Goal: Navigation & Orientation: Find specific page/section

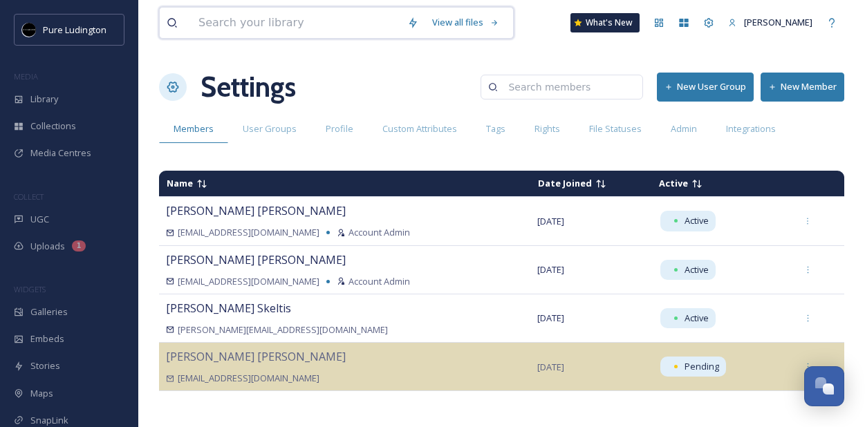
click at [254, 17] on input at bounding box center [295, 23] width 209 height 30
type input "mi playground"
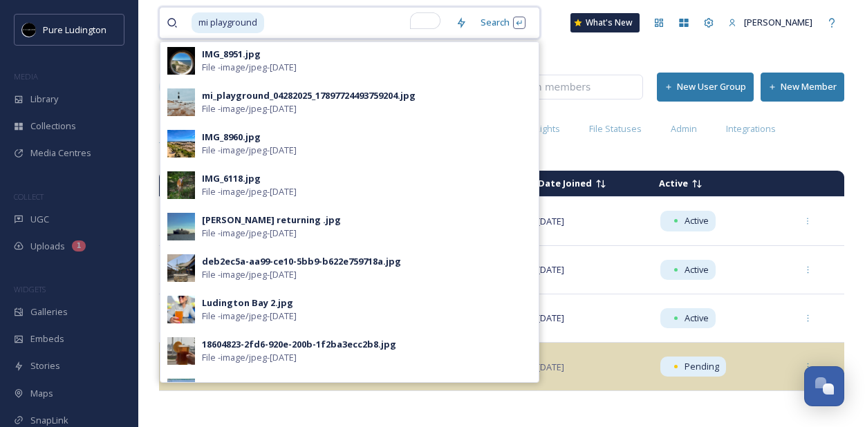
scroll to position [529, 0]
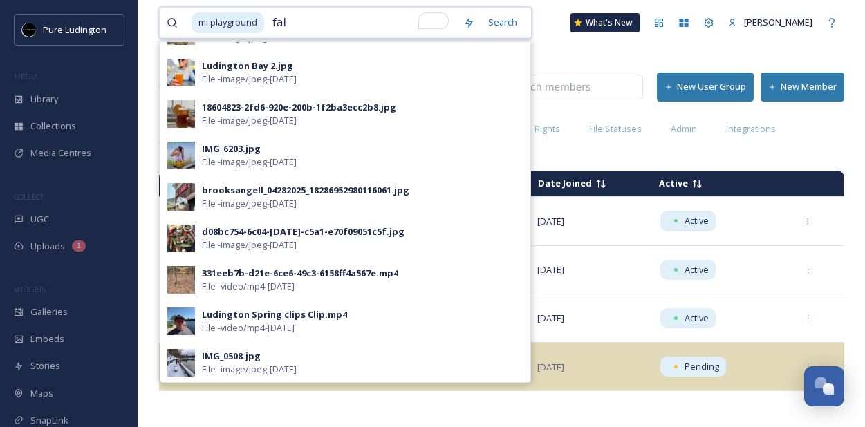
type input "fall"
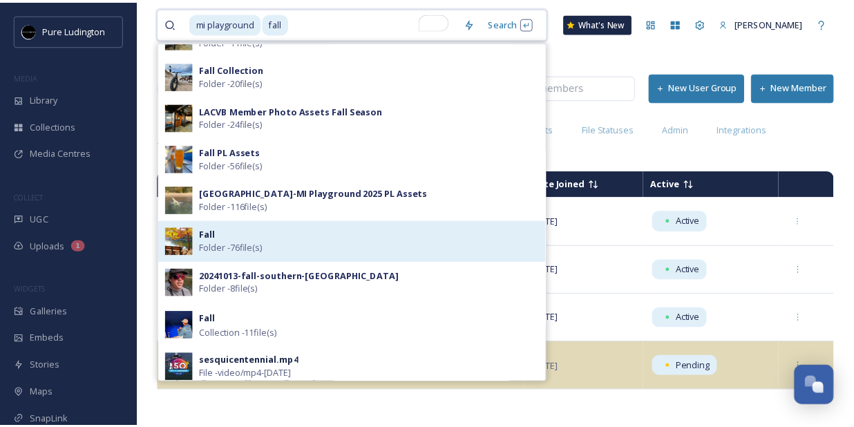
scroll to position [94, 0]
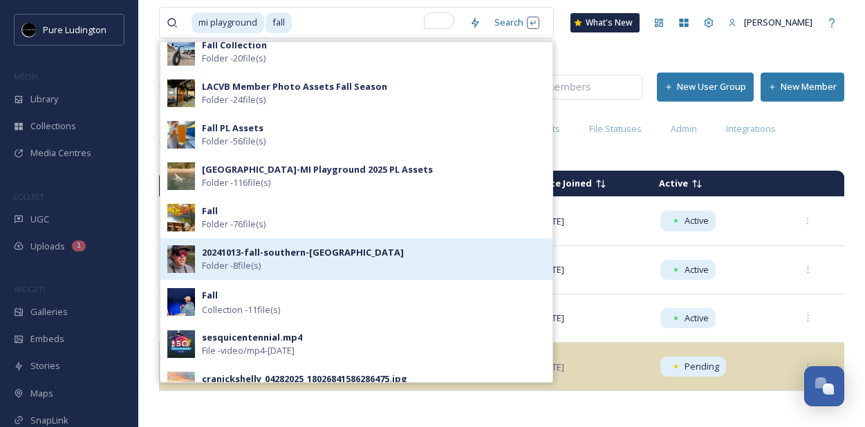
click at [426, 265] on div "20241013-fall-southern-[GEOGRAPHIC_DATA] [GEOGRAPHIC_DATA] - 8 file(s)" at bounding box center [374, 259] width 344 height 26
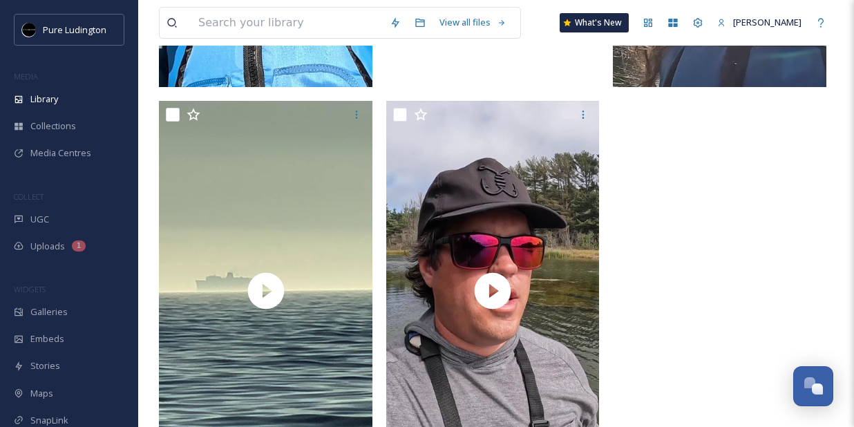
scroll to position [924, 0]
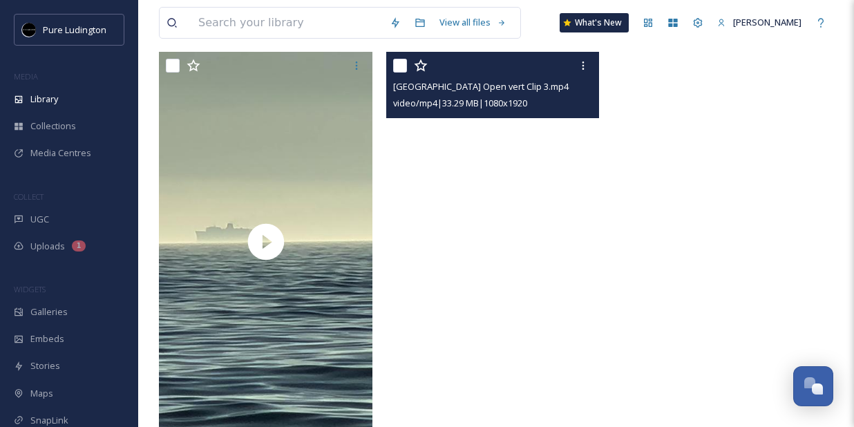
click at [493, 142] on video "Ludington State Park Open vert Clip 3.mp4" at bounding box center [493, 241] width 214 height 379
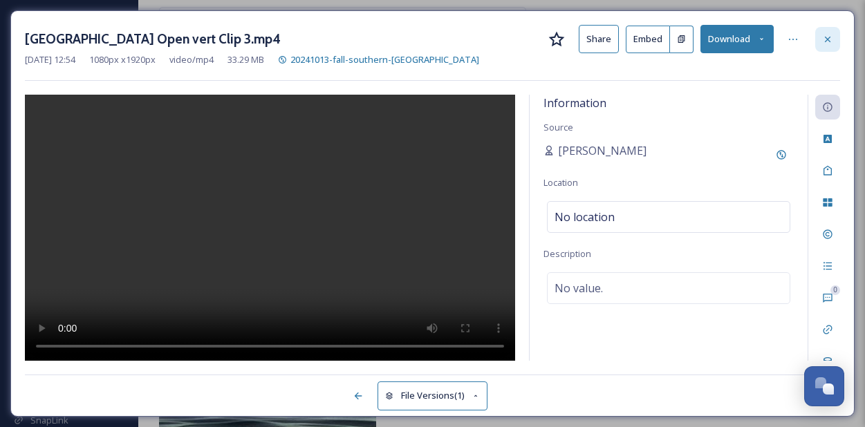
click at [827, 36] on icon at bounding box center [827, 39] width 11 height 11
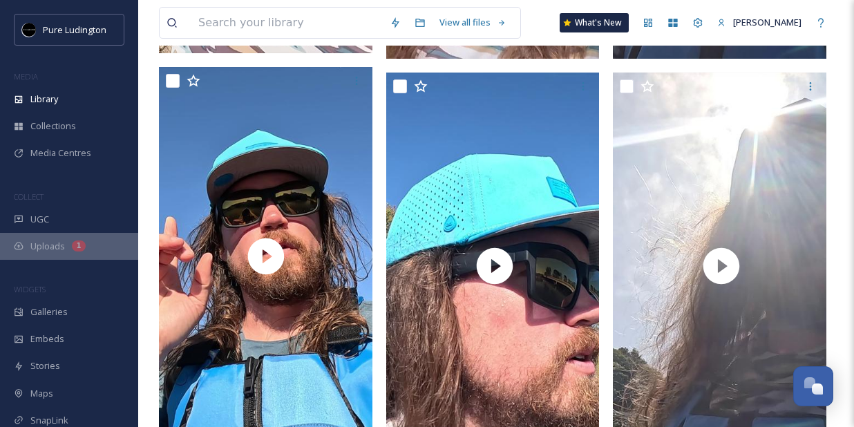
click at [53, 243] on span "Uploads" at bounding box center [47, 246] width 35 height 13
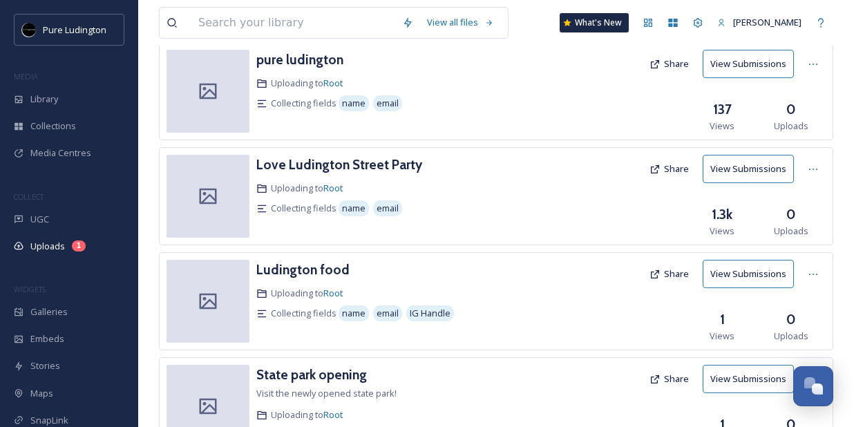
scroll to position [95, 0]
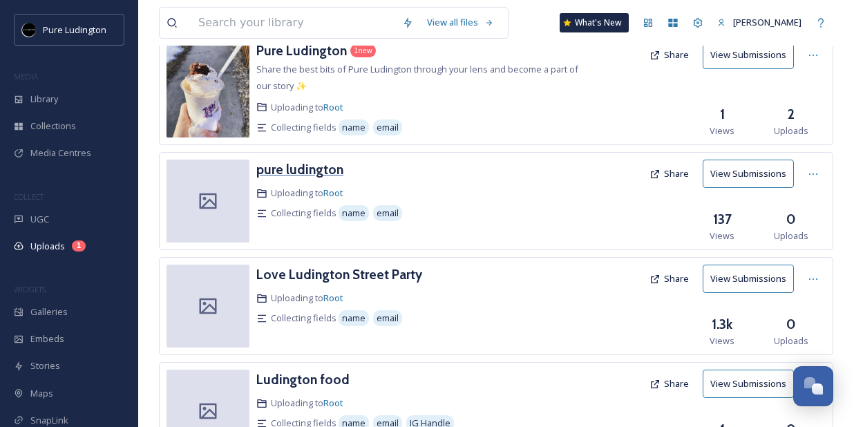
click at [287, 163] on h3 "pure ludington" at bounding box center [299, 169] width 87 height 17
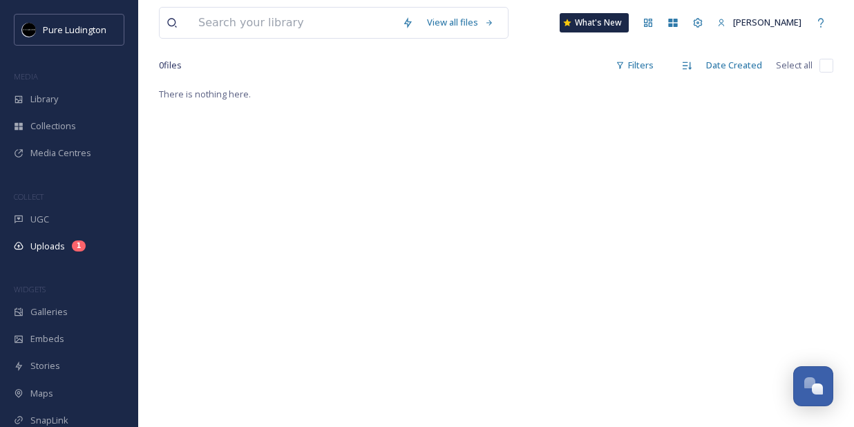
scroll to position [269, 0]
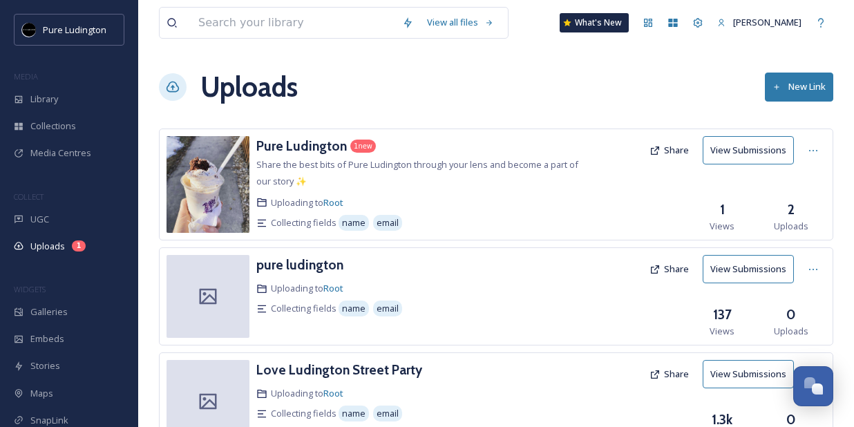
click at [491, 119] on div "View all files What's New [PERSON_NAME] Uploads New Link Pure Ludington 1 new S…" at bounding box center [496, 351] width 716 height 702
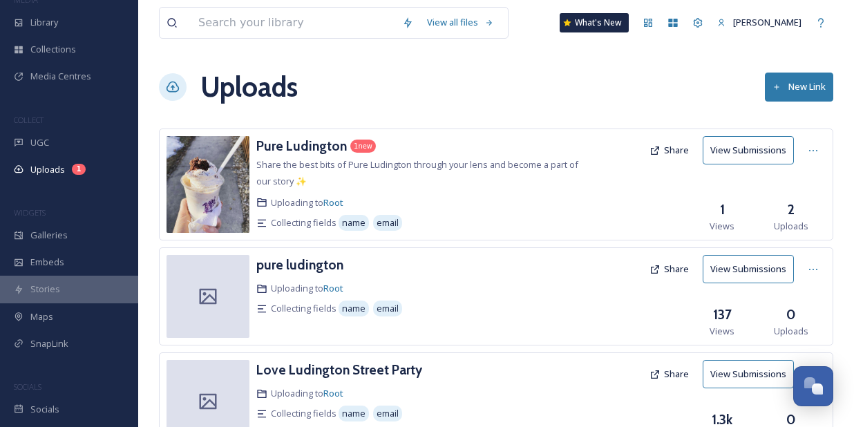
scroll to position [102, 0]
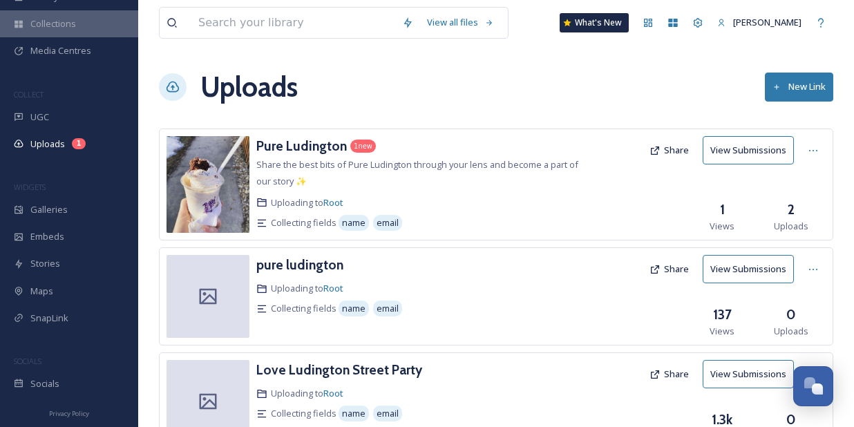
click at [91, 27] on div "Collections" at bounding box center [69, 23] width 138 height 27
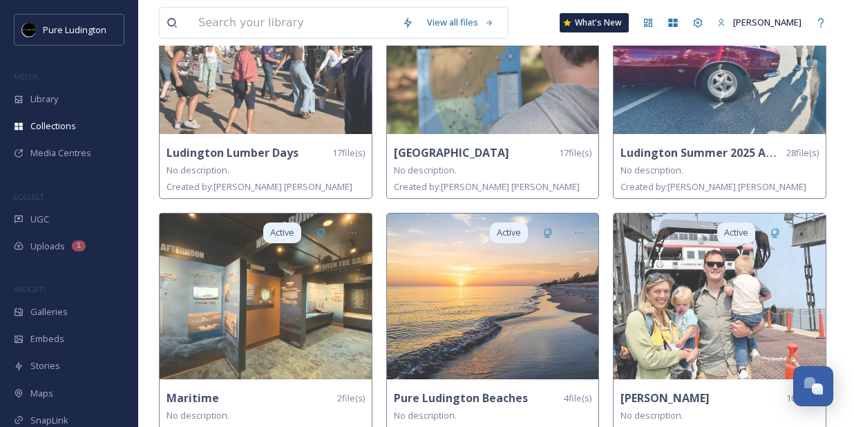
scroll to position [708, 0]
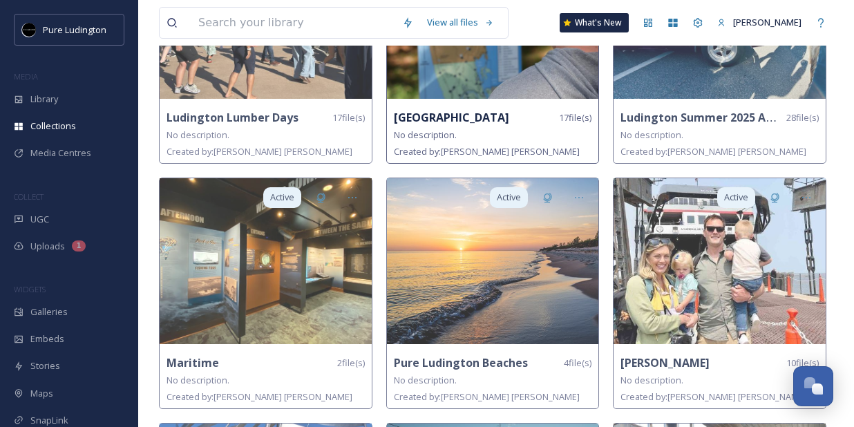
click at [430, 133] on span "No description." at bounding box center [425, 135] width 63 height 12
click at [433, 117] on strong "[GEOGRAPHIC_DATA]" at bounding box center [451, 117] width 115 height 15
click at [454, 69] on img at bounding box center [493, 16] width 212 height 166
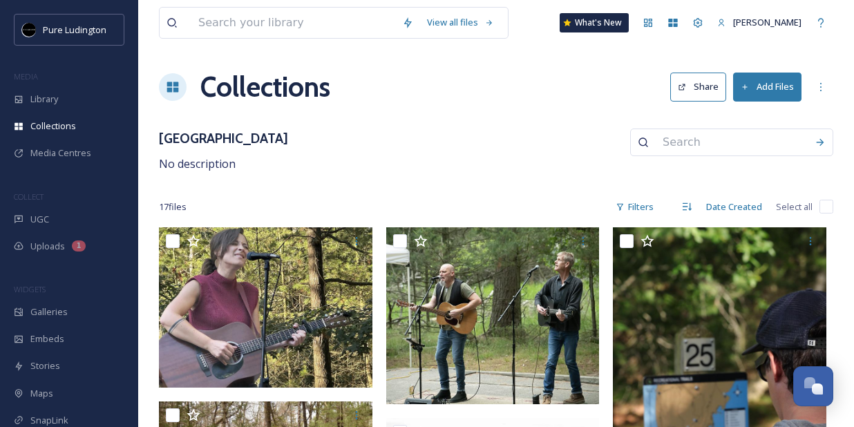
click at [419, 161] on div "[GEOGRAPHIC_DATA] No description" at bounding box center [496, 151] width 675 height 44
click at [80, 118] on div "Collections" at bounding box center [69, 126] width 138 height 27
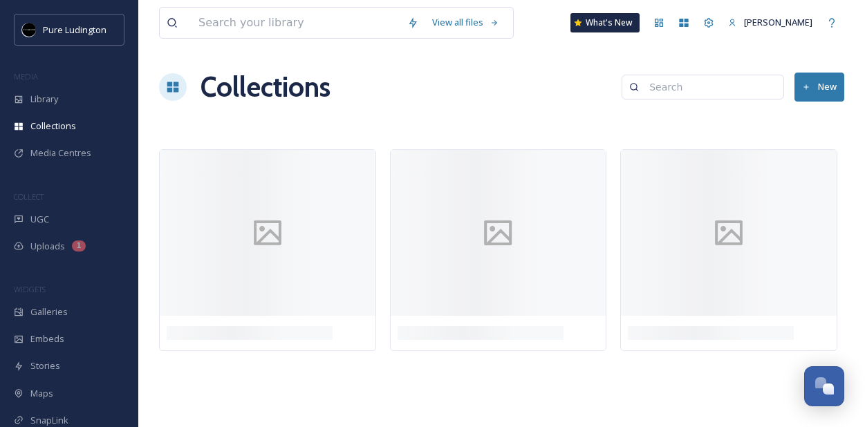
click at [393, 97] on div "Collections New" at bounding box center [501, 86] width 685 height 41
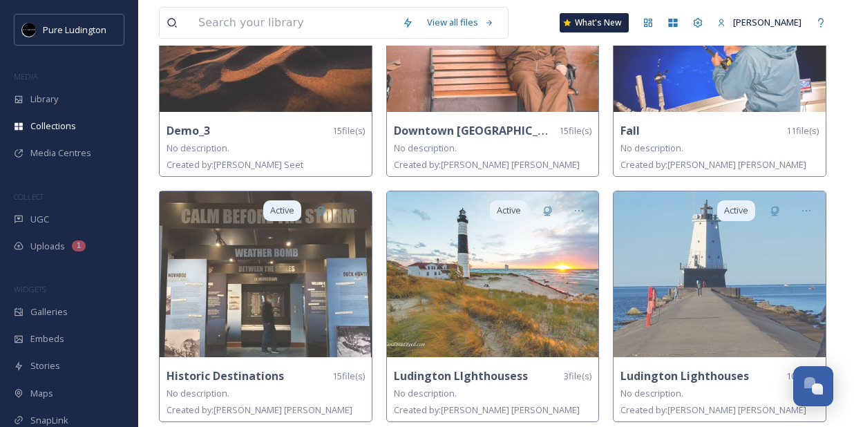
scroll to position [202, 0]
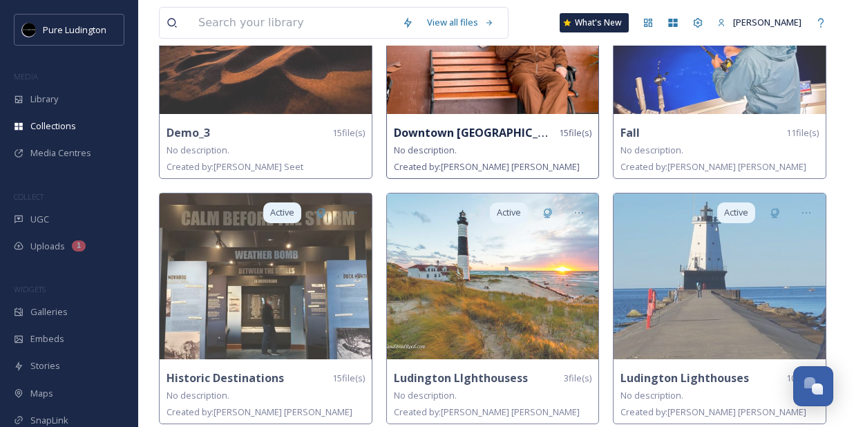
click at [422, 129] on strong "Downtown [GEOGRAPHIC_DATA]" at bounding box center [483, 132] width 178 height 15
click at [423, 129] on strong "Downtown [GEOGRAPHIC_DATA]" at bounding box center [483, 132] width 178 height 15
click at [447, 90] on img at bounding box center [493, 31] width 212 height 166
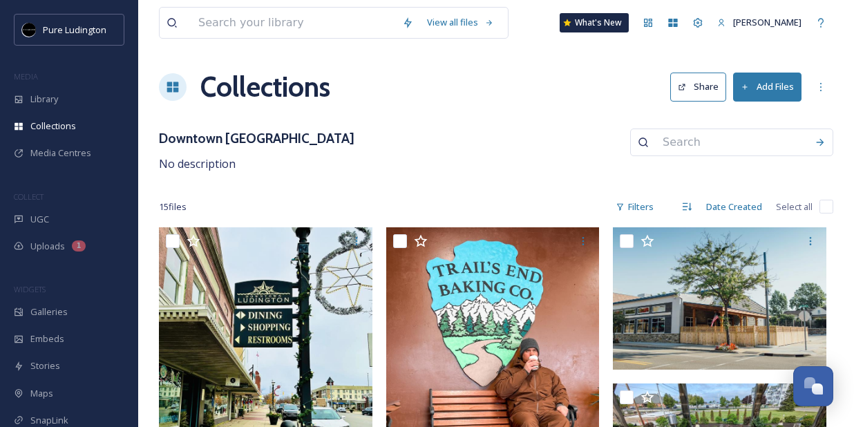
click at [447, 89] on div "Collections Share Add Files" at bounding box center [496, 86] width 675 height 41
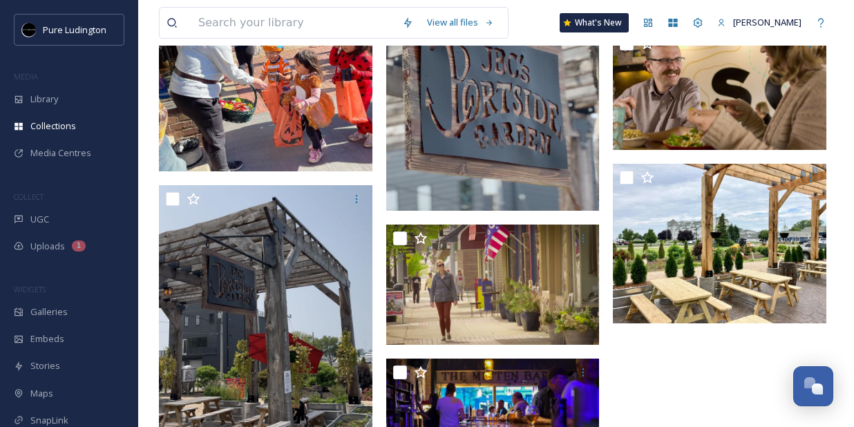
scroll to position [872, 0]
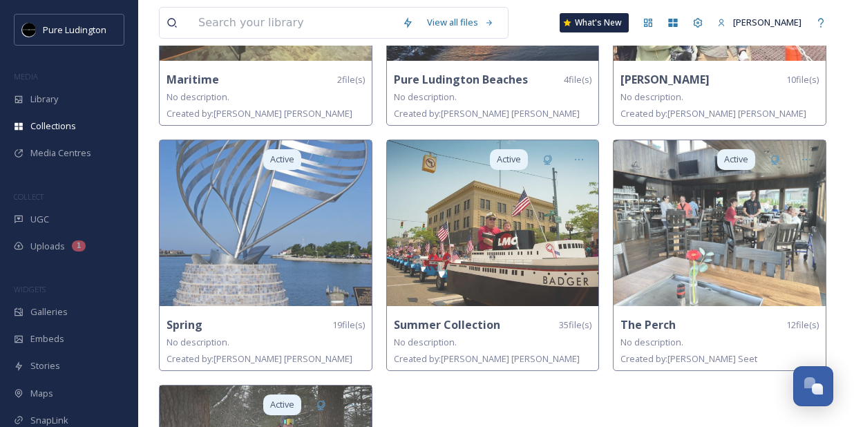
scroll to position [1031, 0]
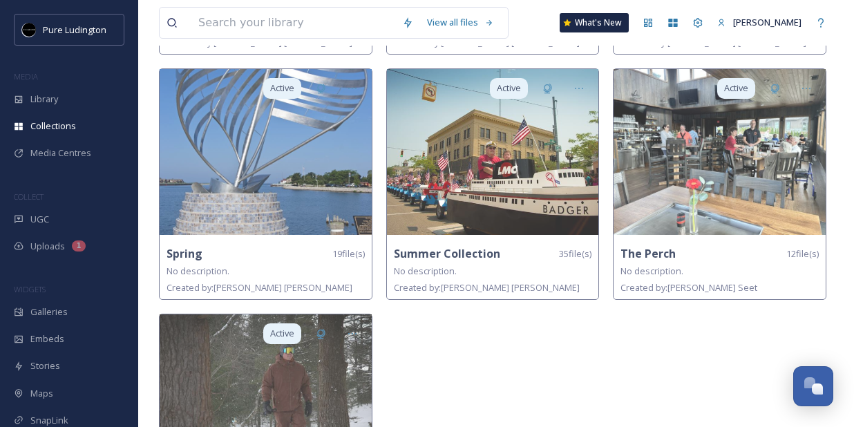
scroll to position [1066, 0]
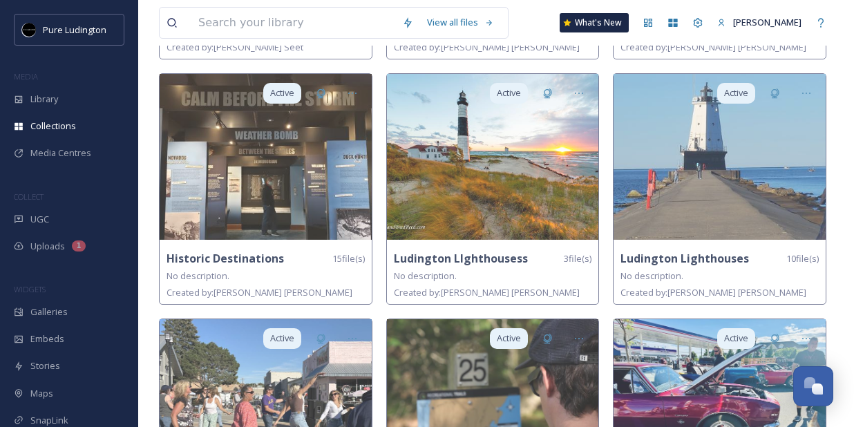
scroll to position [325, 0]
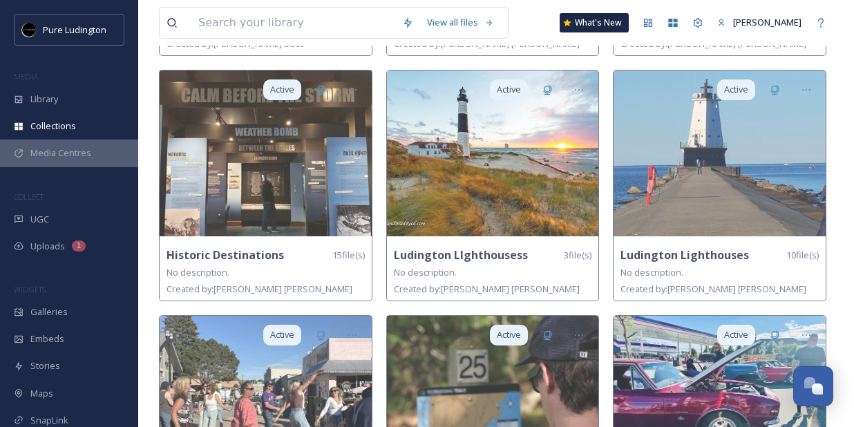
click at [74, 152] on span "Media Centres" at bounding box center [60, 153] width 61 height 13
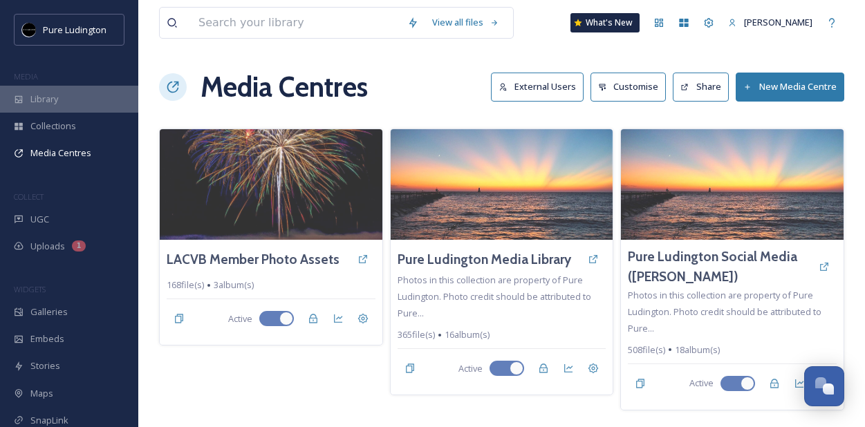
click at [58, 104] on span "Library" at bounding box center [44, 99] width 28 height 13
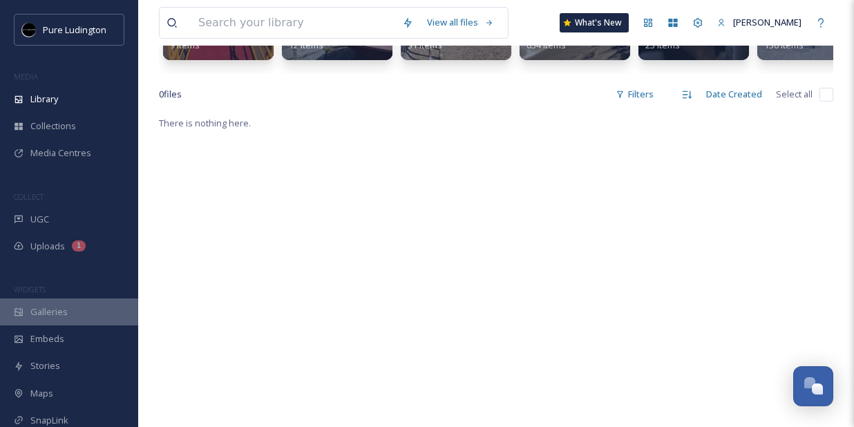
scroll to position [216, 0]
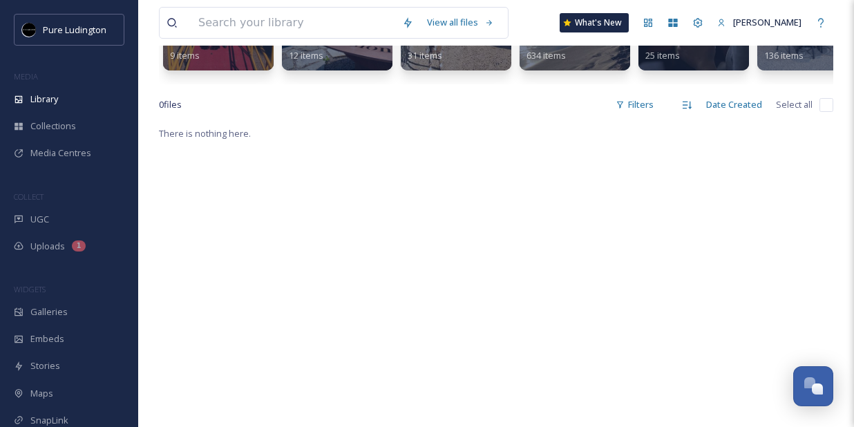
click at [228, 200] on div "There is nothing here." at bounding box center [496, 338] width 675 height 427
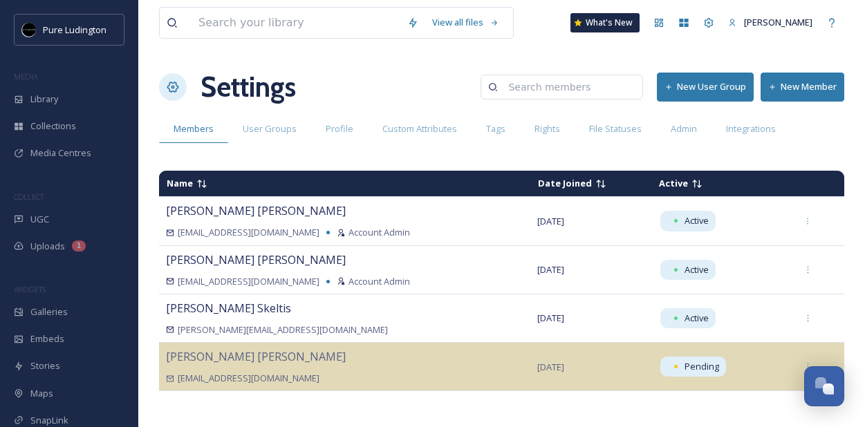
click at [444, 69] on div "Settings New User Group New Member" at bounding box center [501, 86] width 685 height 41
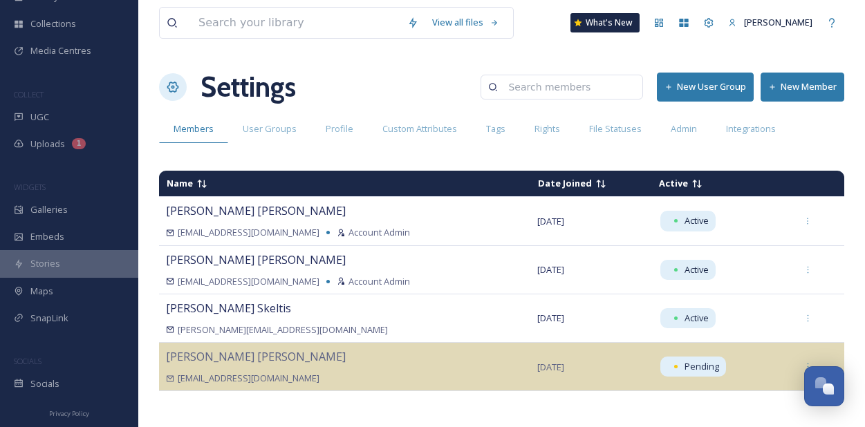
click at [72, 274] on div "Stories" at bounding box center [69, 263] width 138 height 27
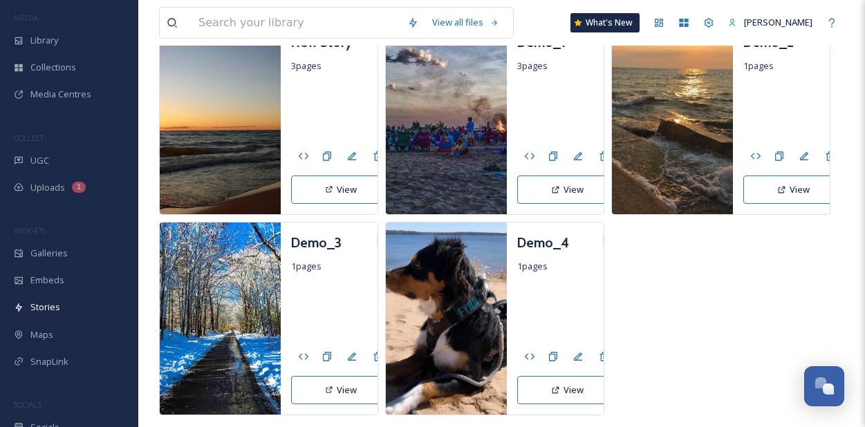
scroll to position [283, 0]
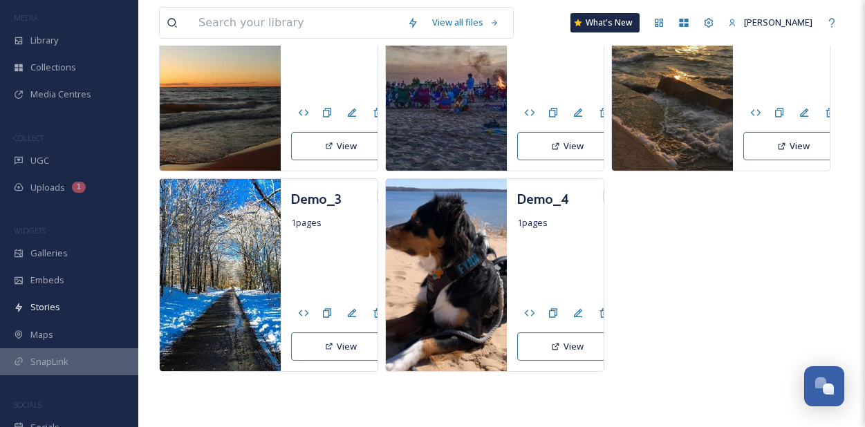
click at [65, 364] on span "SnapLink" at bounding box center [49, 361] width 38 height 13
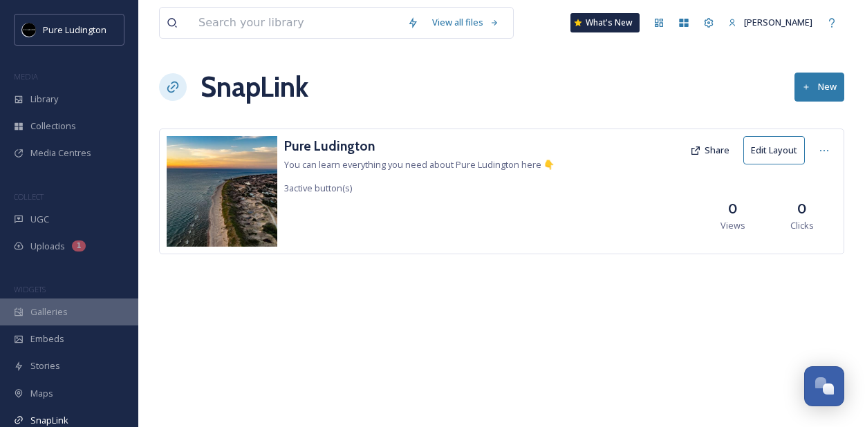
click at [75, 306] on div "Galleries" at bounding box center [69, 312] width 138 height 27
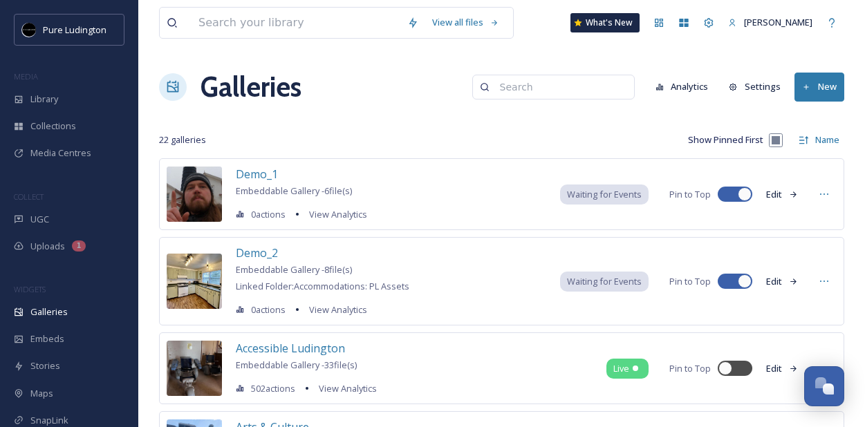
click at [354, 102] on div "Galleries Analytics Settings New" at bounding box center [501, 86] width 685 height 41
click at [57, 245] on span "Uploads" at bounding box center [47, 246] width 35 height 13
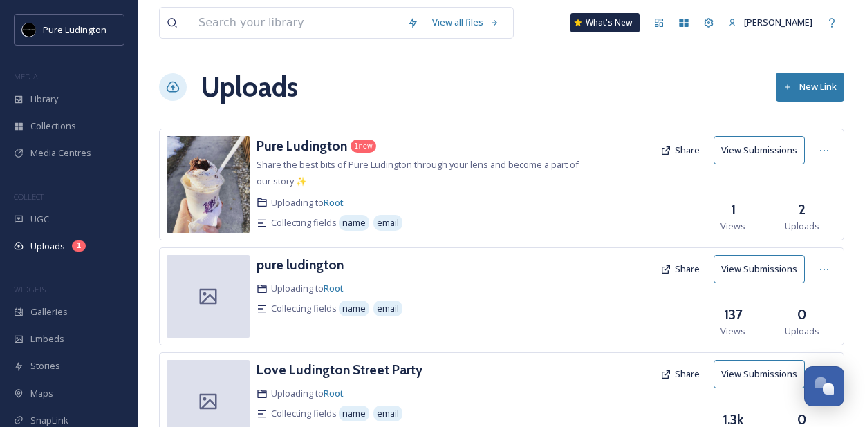
click at [338, 104] on div "Uploads New Link" at bounding box center [501, 86] width 685 height 41
click at [330, 21] on input at bounding box center [295, 23] width 209 height 30
type input "mi playground"
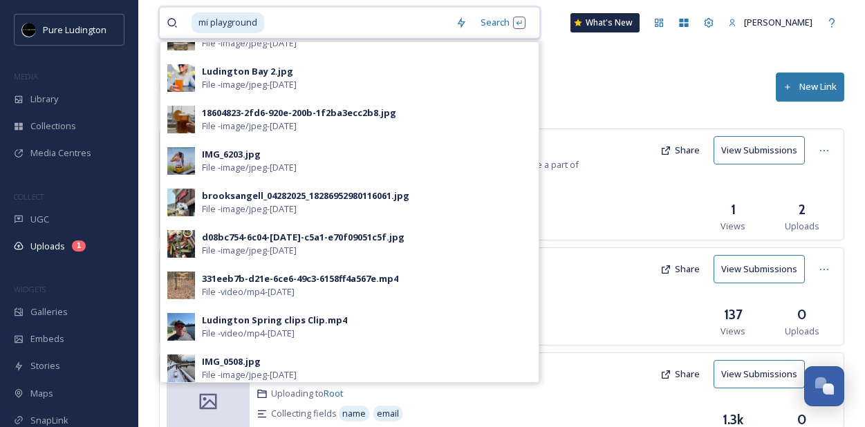
scroll to position [529, 0]
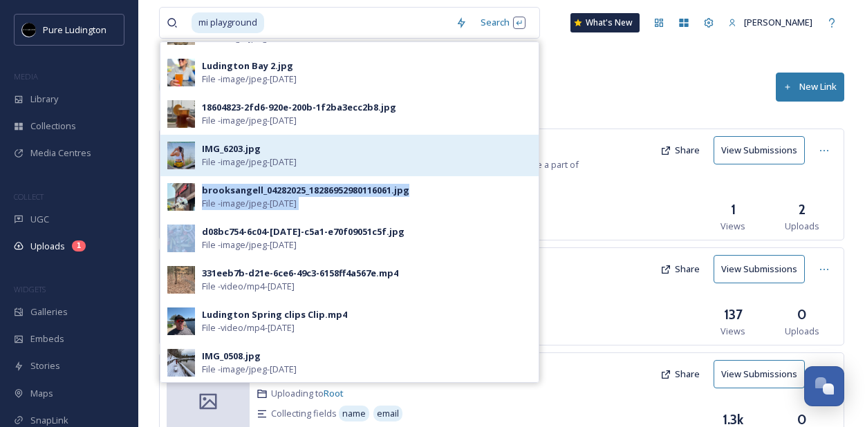
drag, startPoint x: 314, startPoint y: 218, endPoint x: 381, endPoint y: 160, distance: 88.2
click at [336, 182] on div "Ludington State Park-MI Playground 2025 PL Assets Folder - 116 file(s) sesquice…" at bounding box center [349, 211] width 379 height 341
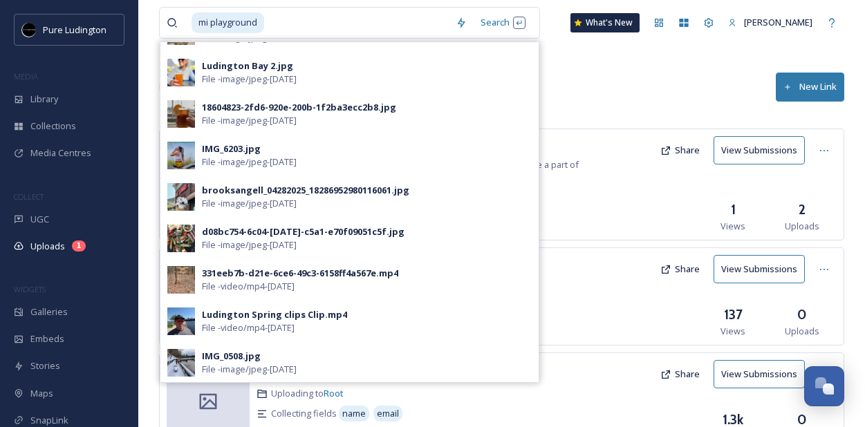
click at [614, 66] on div "Uploads New Link" at bounding box center [501, 86] width 685 height 41
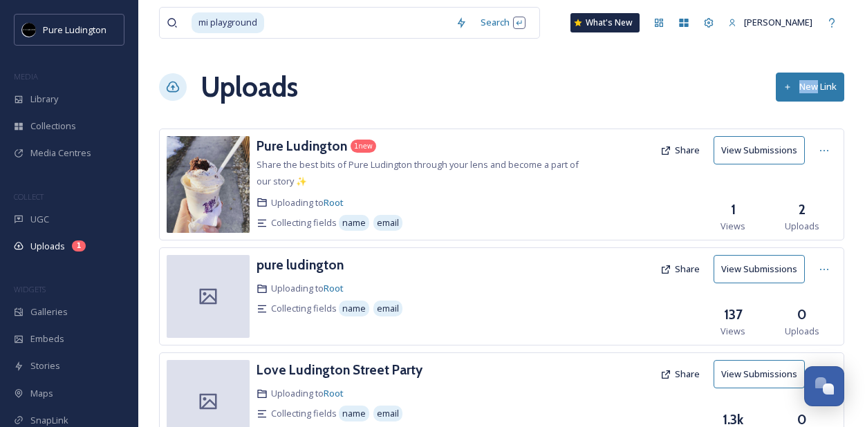
click at [612, 66] on div "Uploads New Link" at bounding box center [501, 86] width 685 height 41
